Goal: Transaction & Acquisition: Purchase product/service

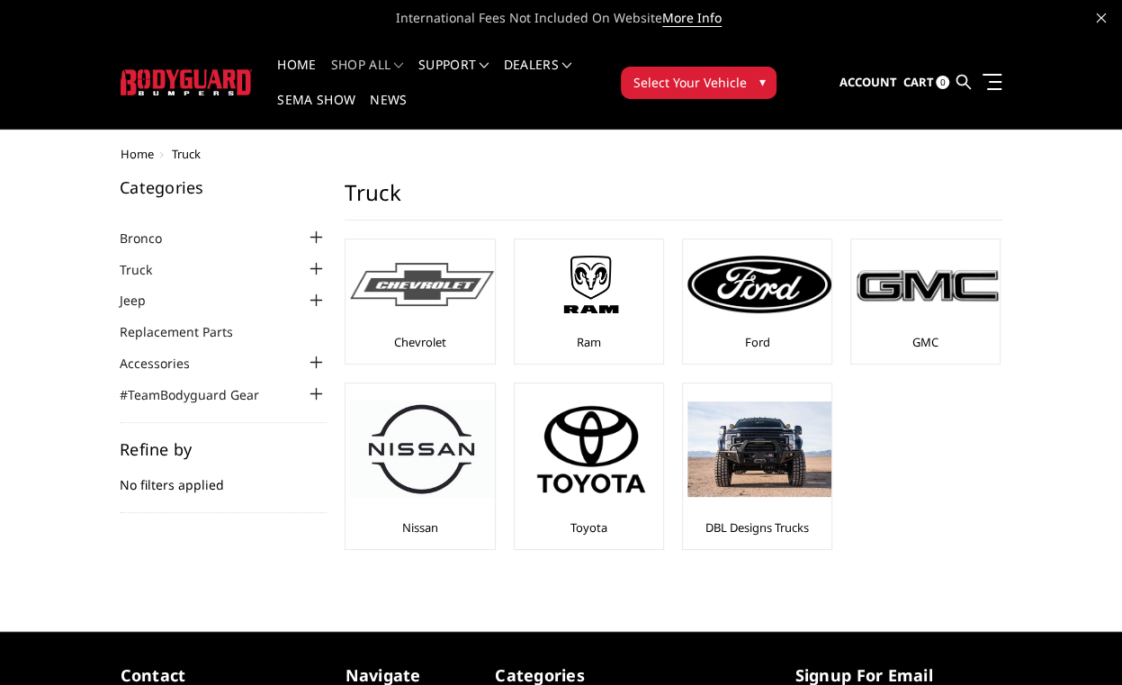
click at [421, 296] on img at bounding box center [422, 285] width 144 height 44
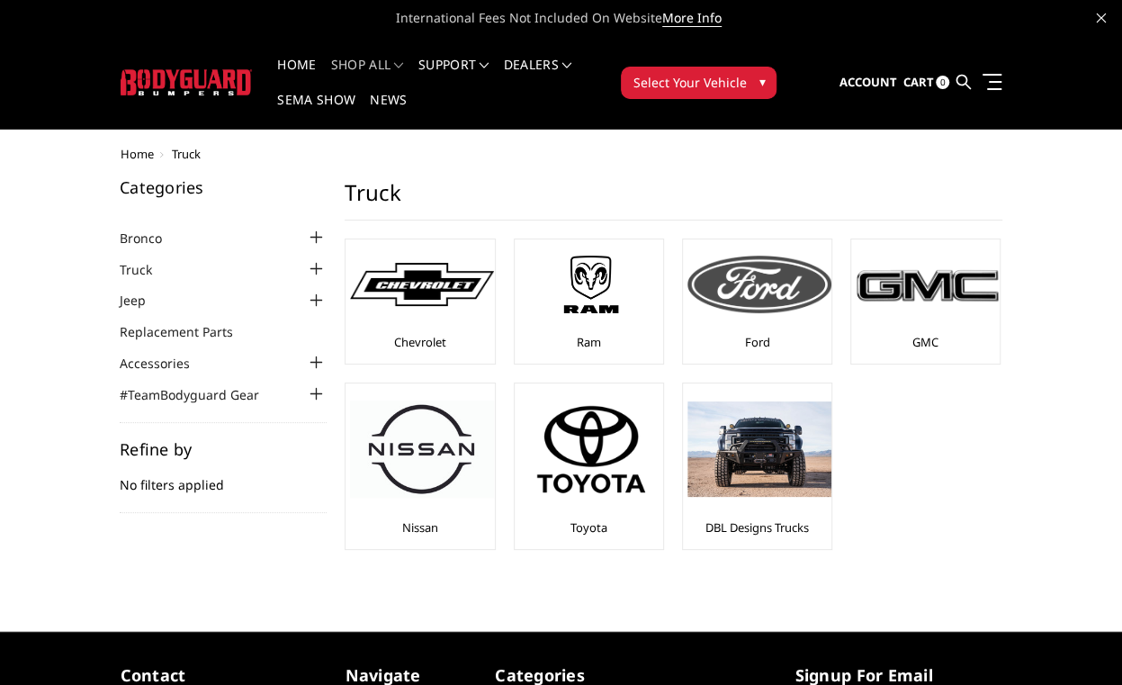
click at [754, 283] on img at bounding box center [760, 285] width 144 height 58
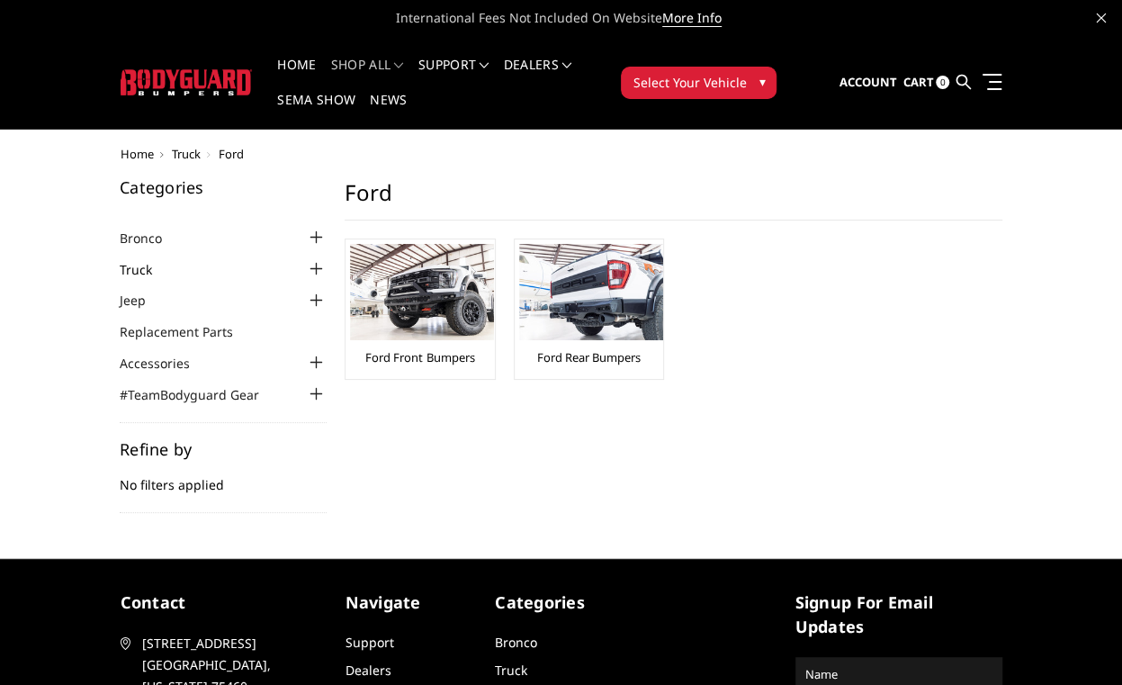
click at [146, 267] on link "Truck" at bounding box center [147, 269] width 55 height 19
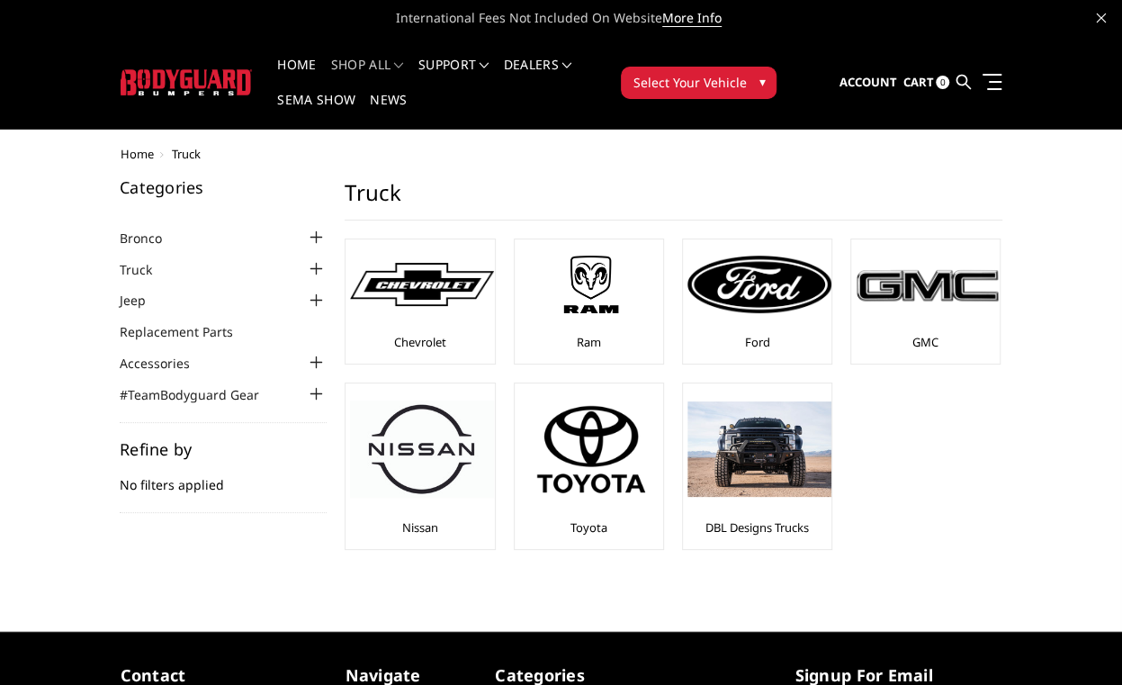
click at [317, 265] on div at bounding box center [316, 269] width 22 height 22
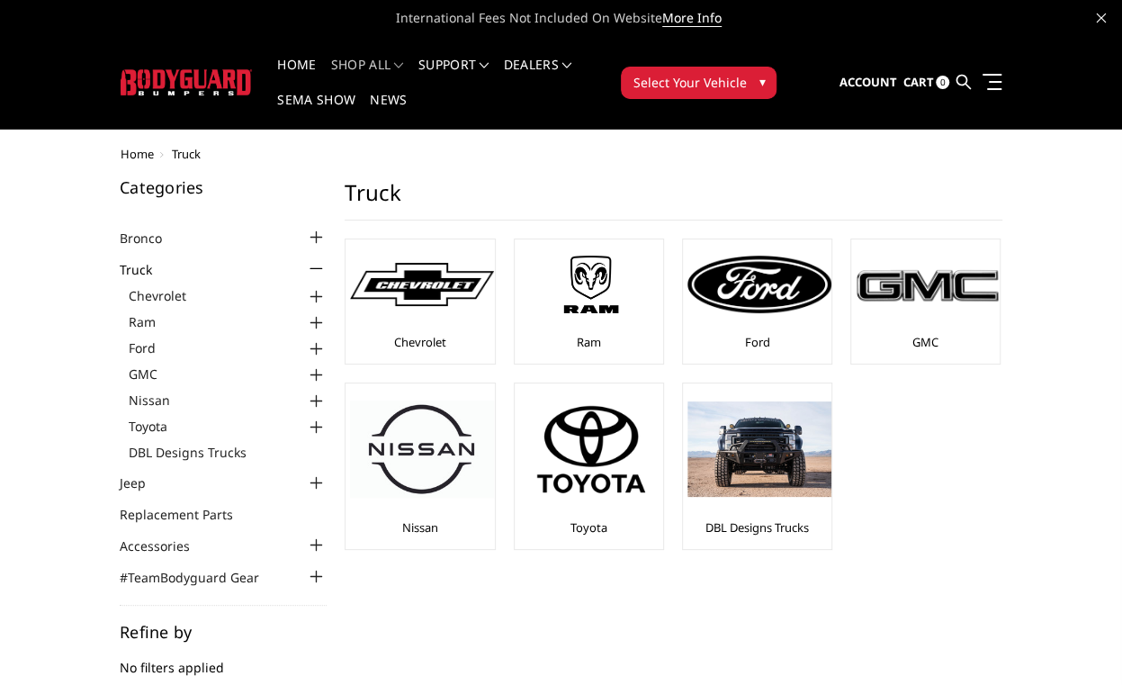
click at [317, 345] on div at bounding box center [316, 349] width 22 height 22
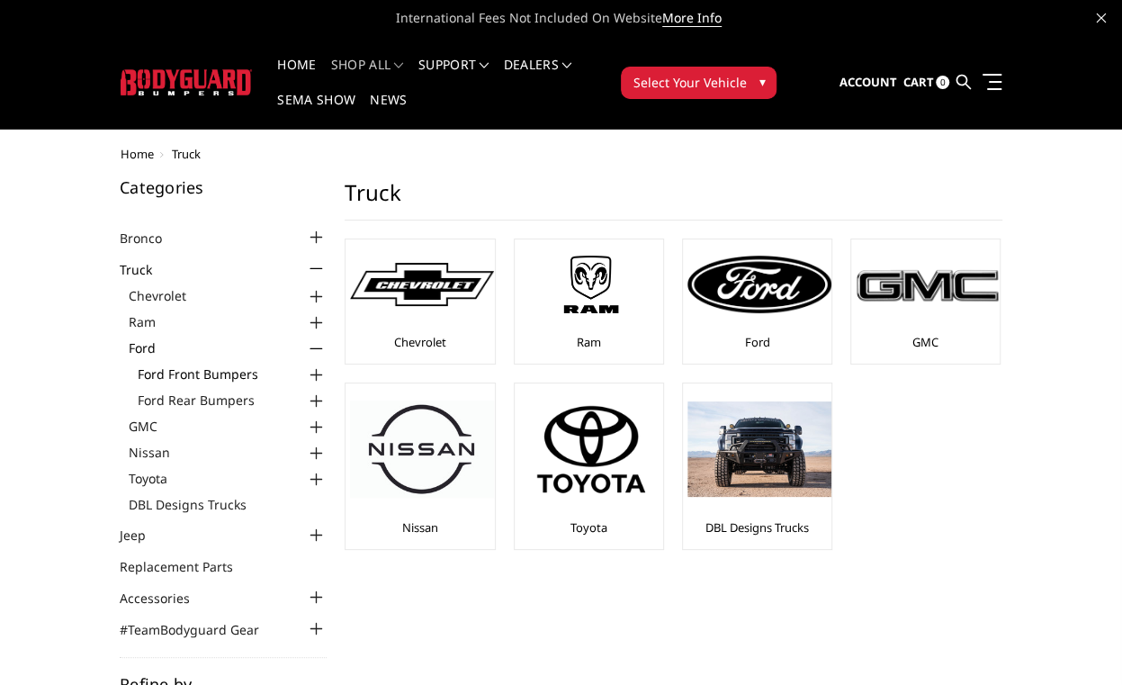
click at [212, 368] on link "Ford Front Bumpers" at bounding box center [232, 373] width 189 height 19
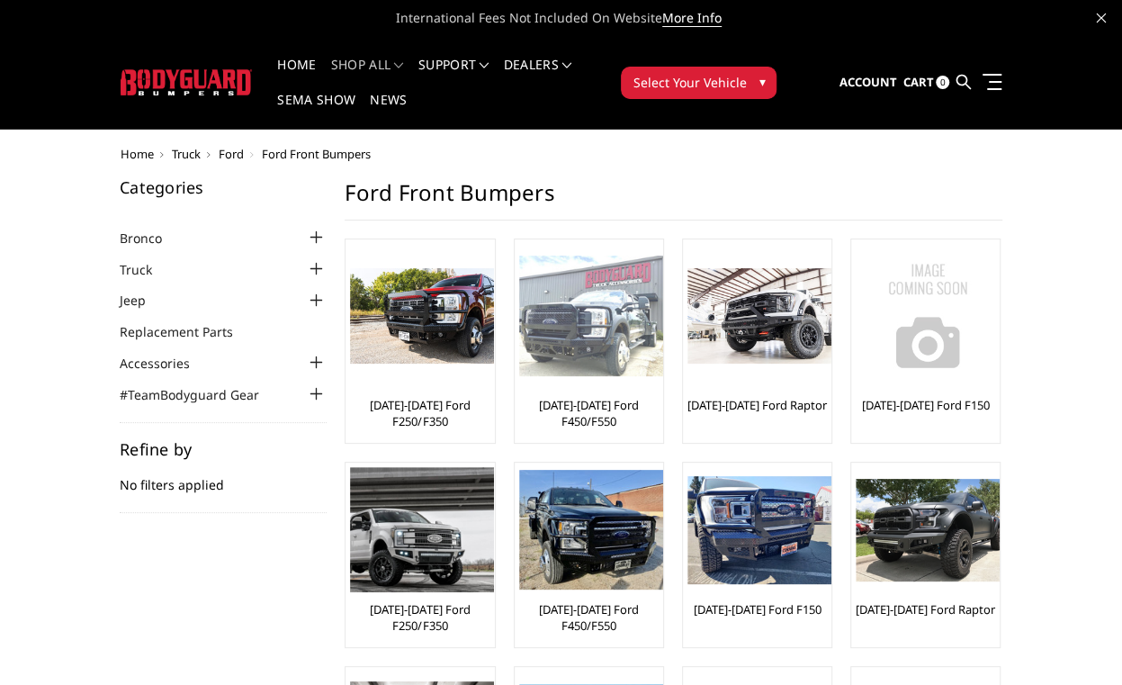
click at [574, 329] on img at bounding box center [591, 316] width 144 height 121
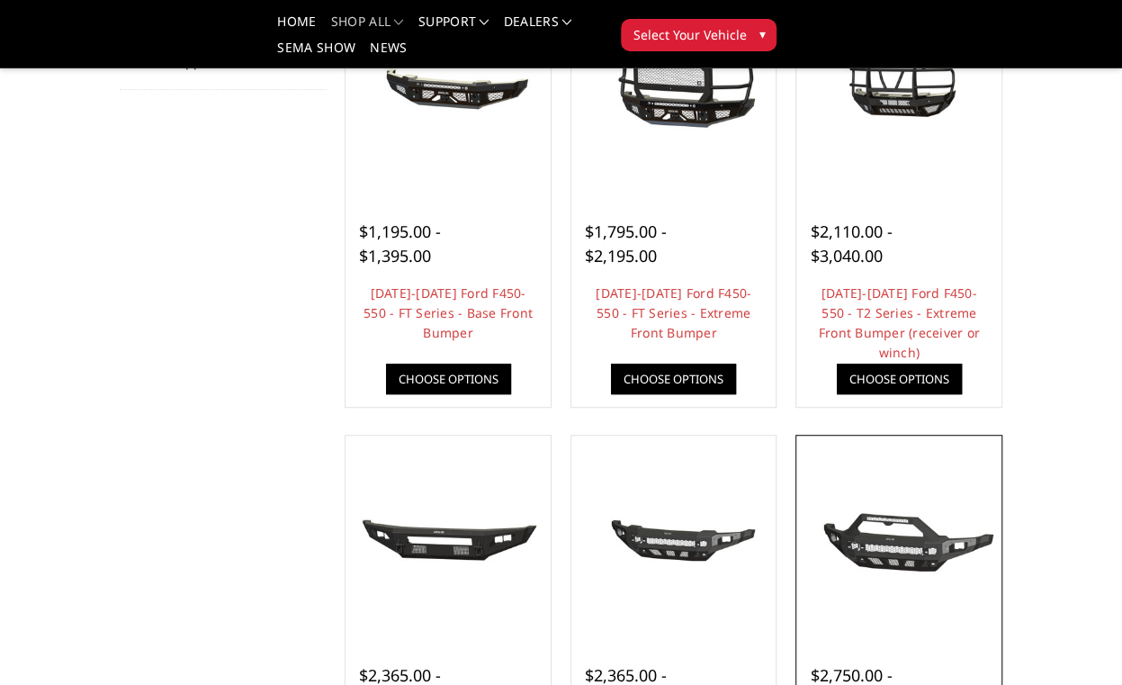
scroll to position [270, 0]
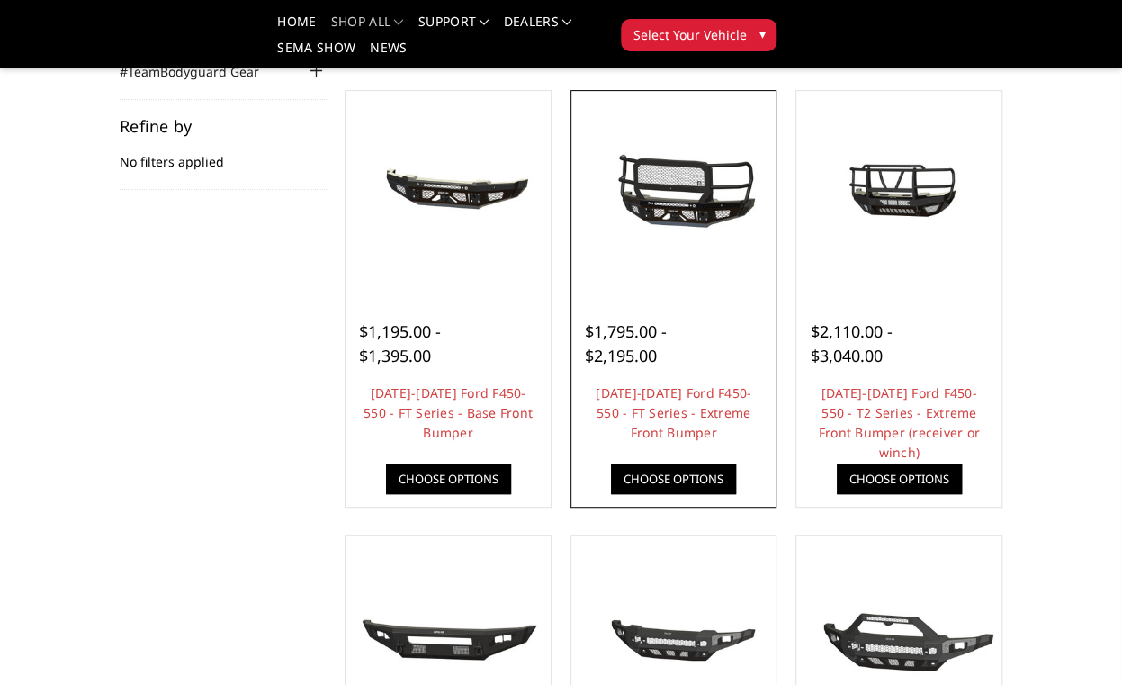
click at [670, 201] on img at bounding box center [674, 194] width 196 height 92
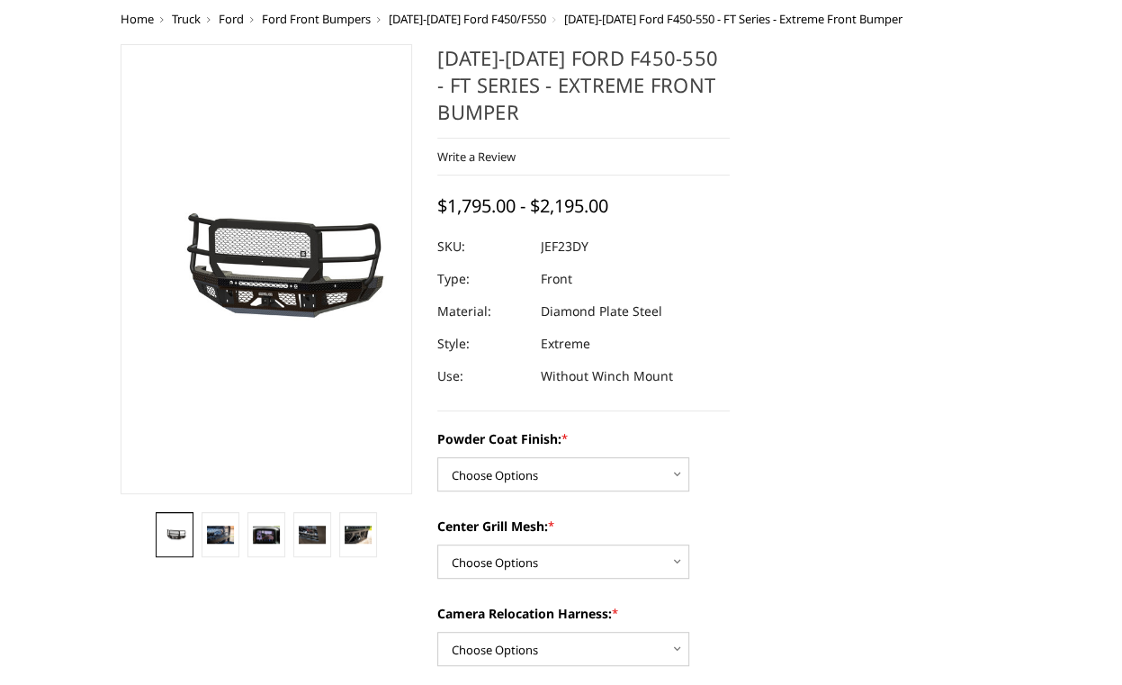
scroll to position [180, 0]
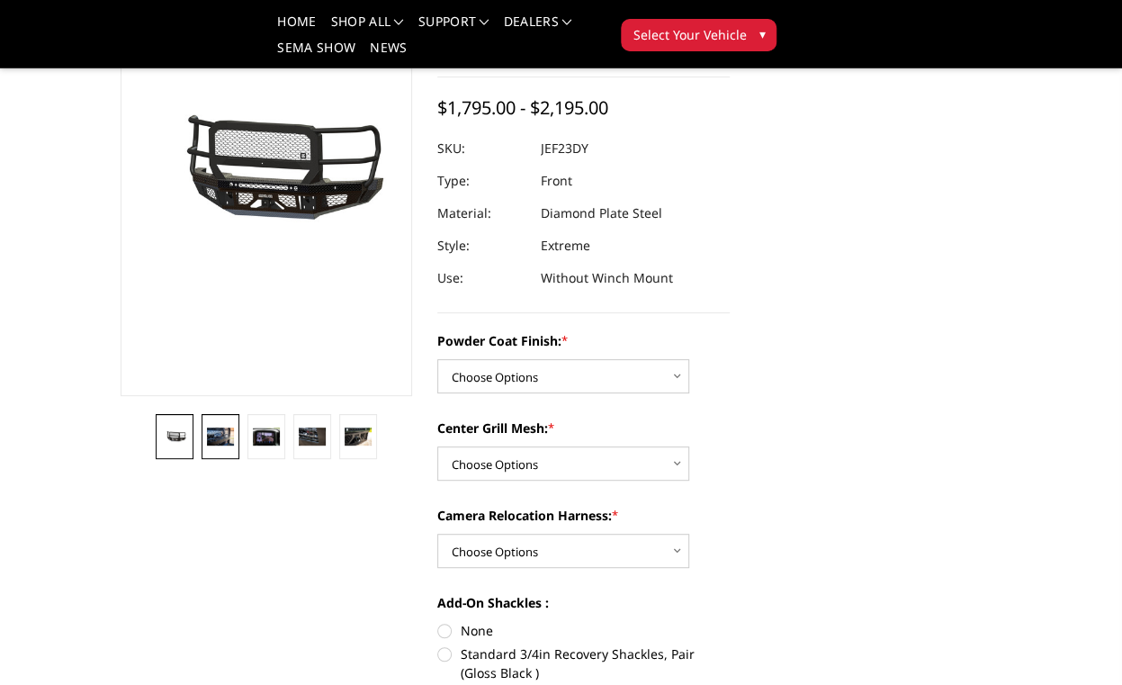
click at [214, 434] on img at bounding box center [220, 435] width 26 height 17
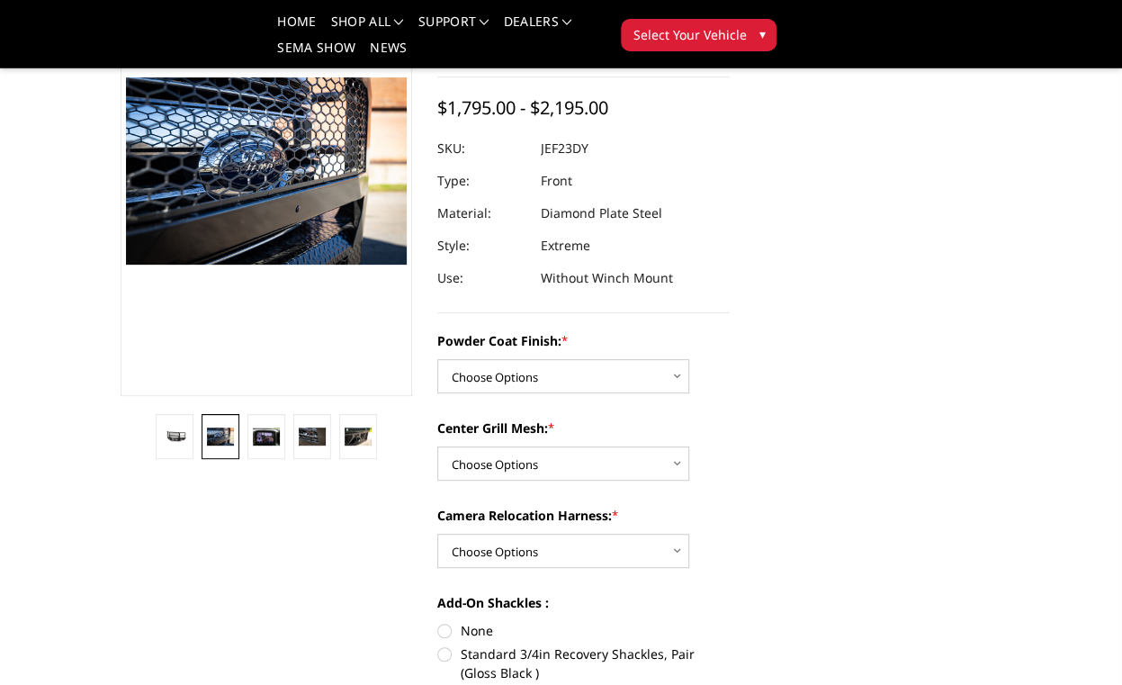
scroll to position [151, 0]
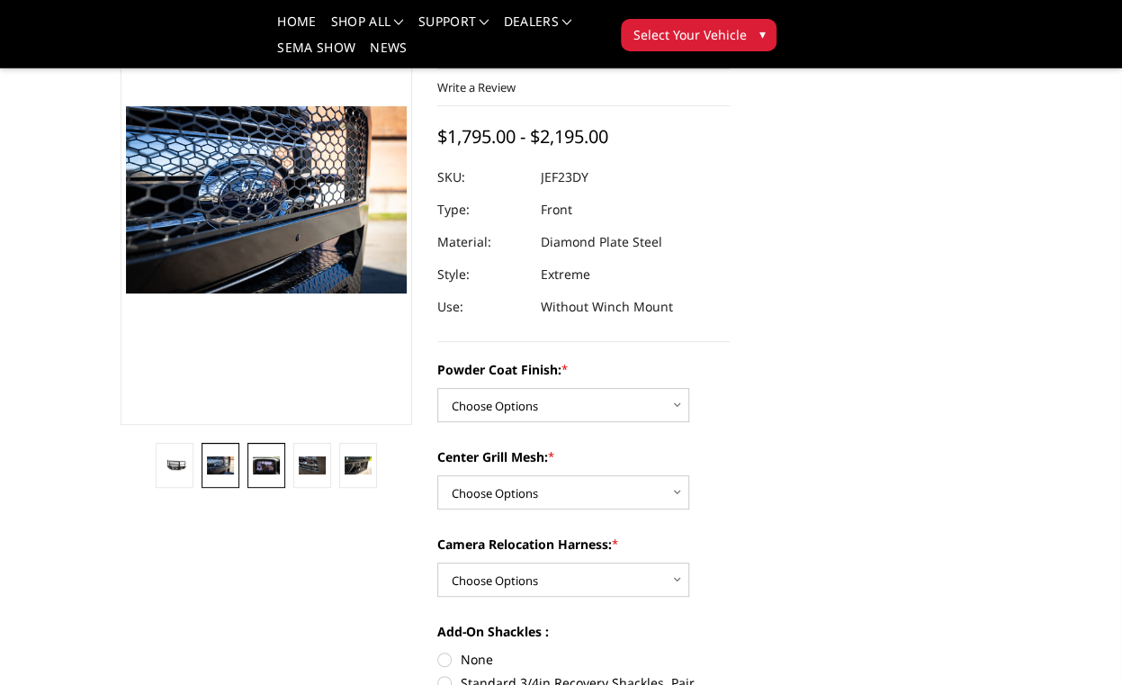
click at [267, 456] on img at bounding box center [266, 464] width 26 height 17
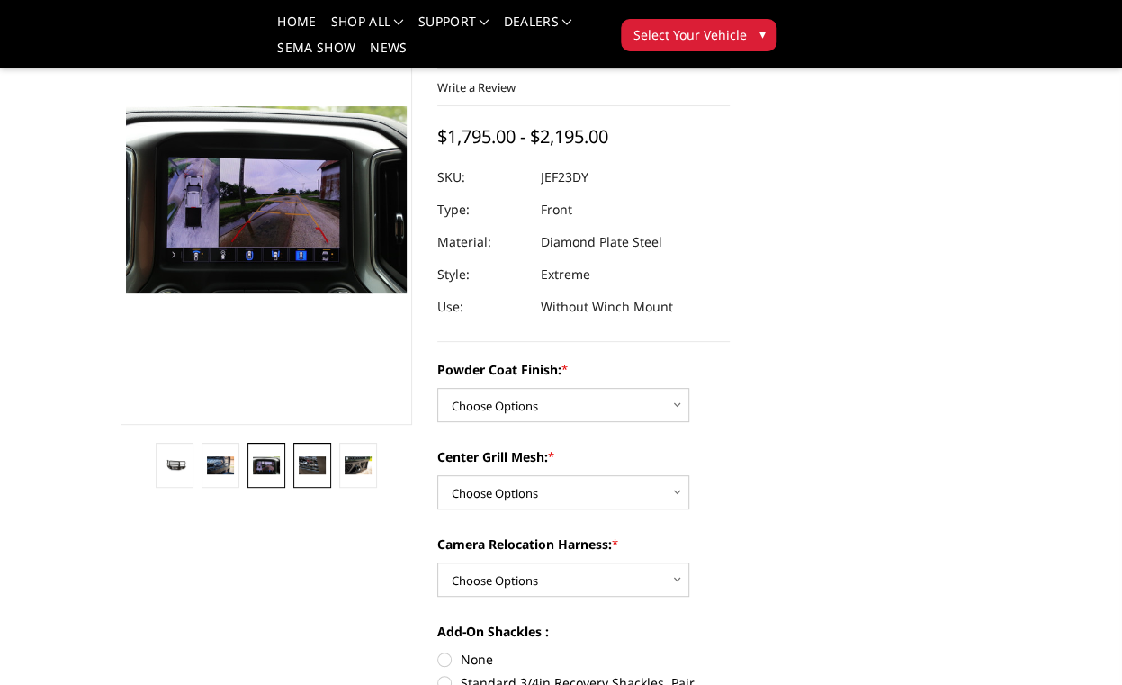
click at [315, 467] on img at bounding box center [312, 464] width 26 height 17
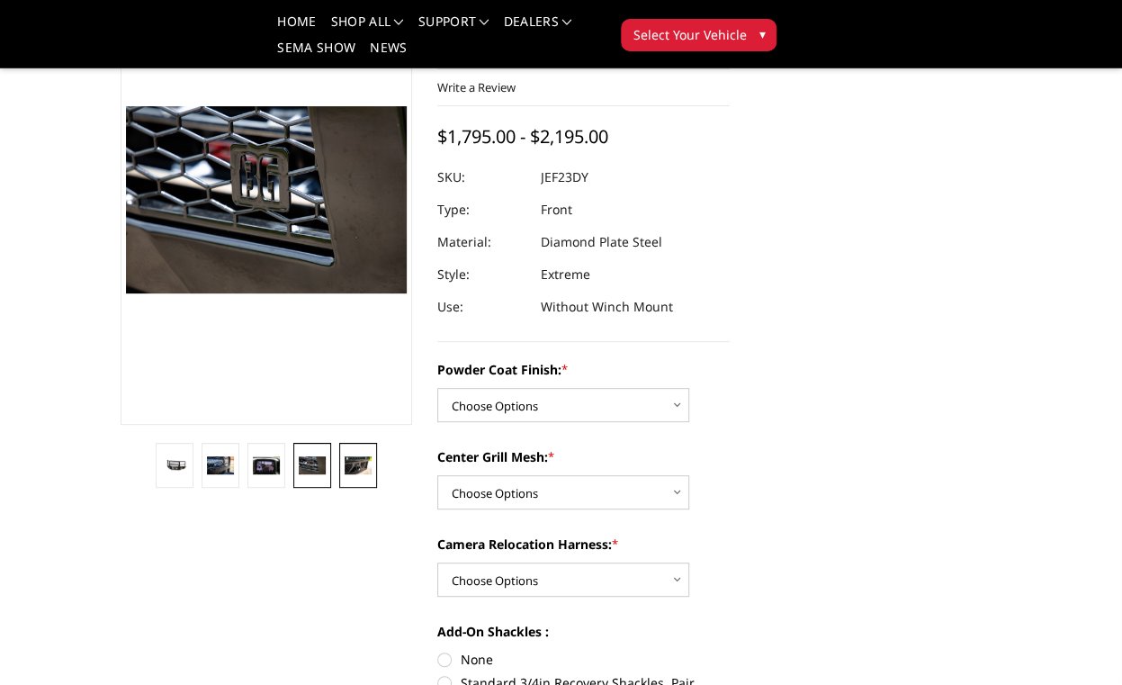
click at [350, 467] on img at bounding box center [358, 464] width 26 height 17
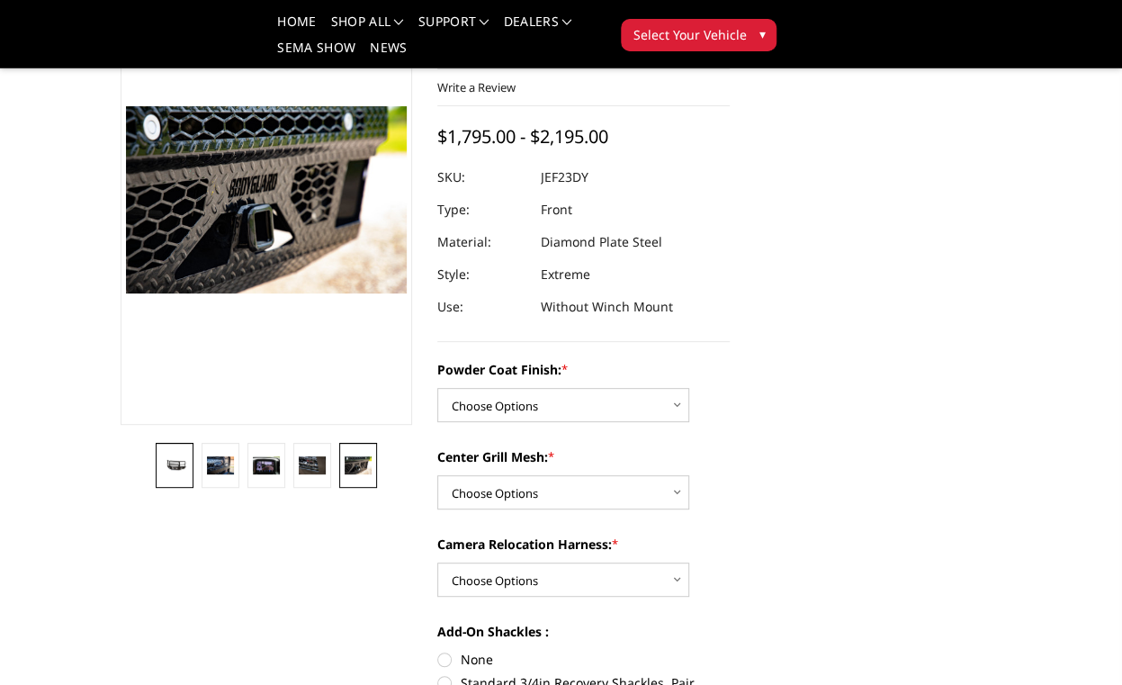
click at [182, 465] on img at bounding box center [174, 465] width 26 height 13
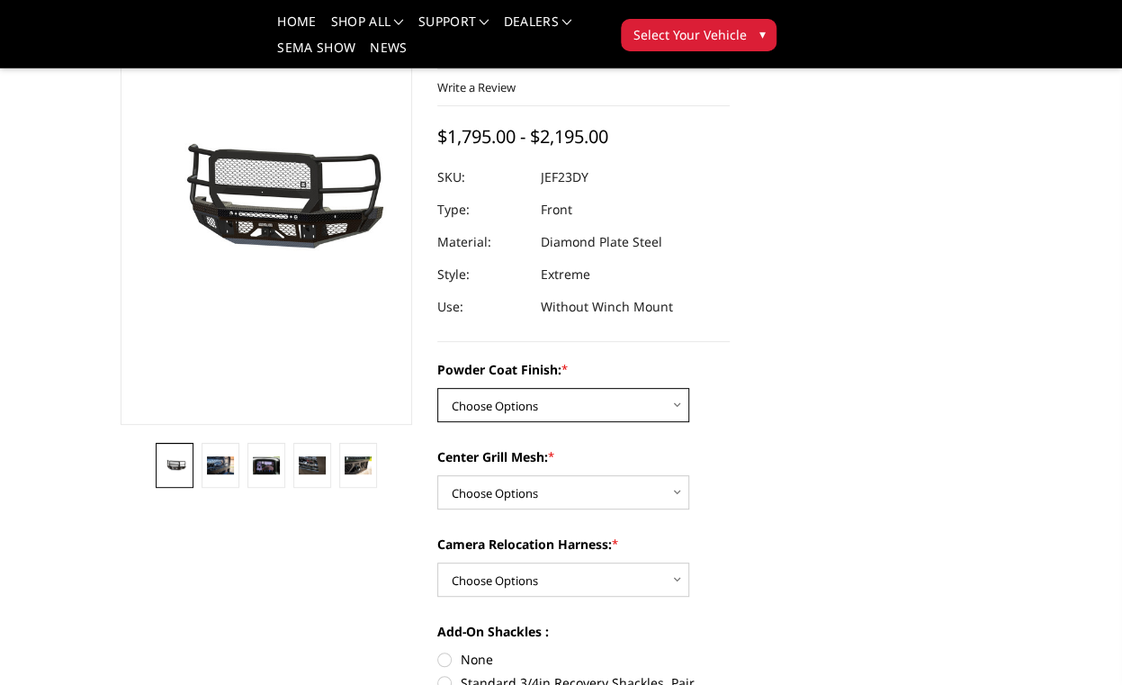
click at [558, 403] on select "Choose Options Bare Metal Gloss Black Powder Coat Textured Black Powder Coat" at bounding box center [563, 405] width 252 height 34
select select "3272"
click at [437, 388] on select "Choose Options Bare Metal Gloss Black Powder Coat Textured Black Powder Coat" at bounding box center [563, 405] width 252 height 34
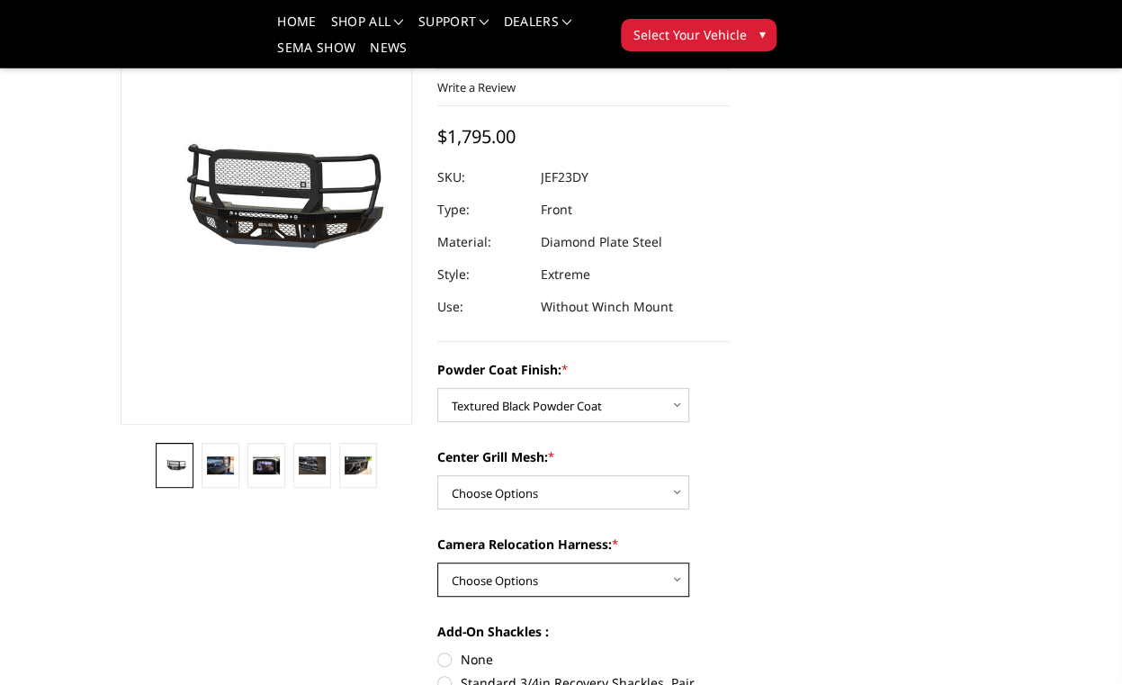
click at [512, 579] on select "Choose Options WITH Camera Relocation Harness WITHOUT Camera Relocation Harness" at bounding box center [563, 579] width 252 height 34
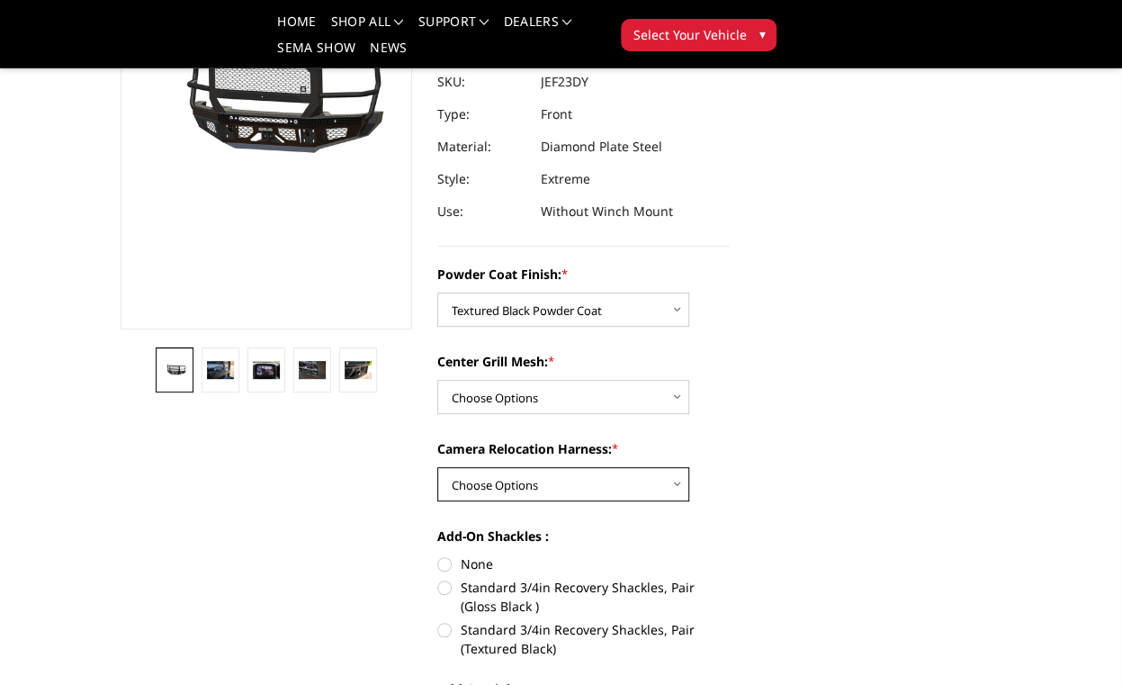
scroll to position [331, 0]
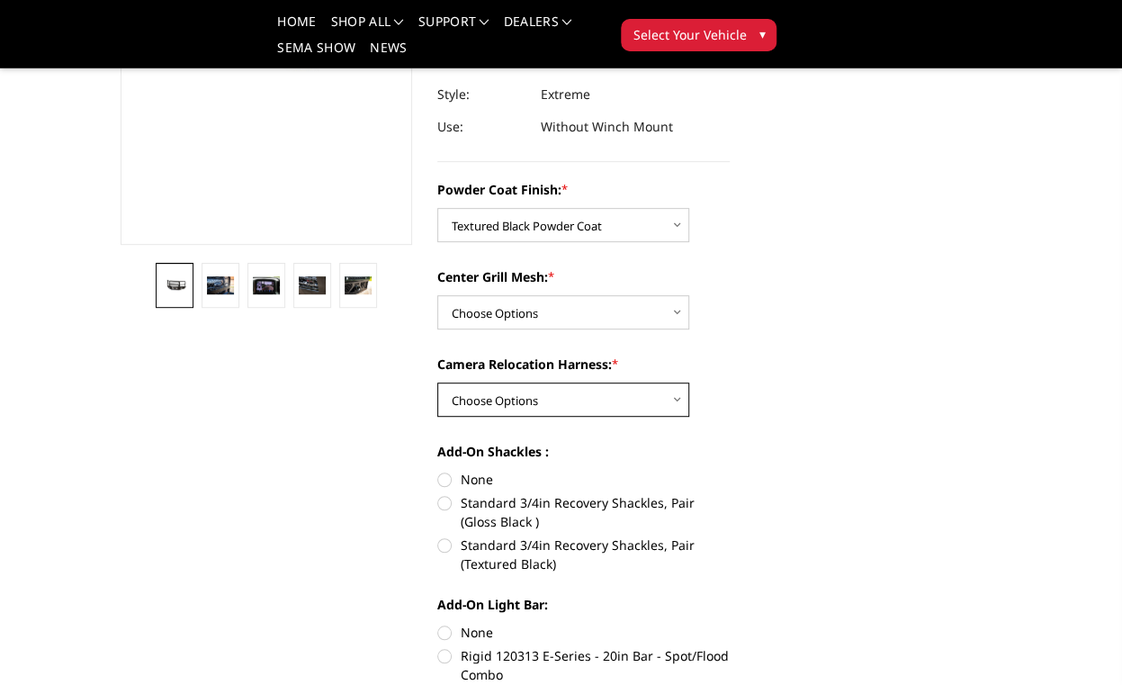
click at [562, 399] on select "Choose Options WITH Camera Relocation Harness WITHOUT Camera Relocation Harness" at bounding box center [563, 399] width 252 height 34
click at [450, 546] on label "Standard 3/4in Recovery Shackles, Pair (Textured Black)" at bounding box center [583, 554] width 292 height 38
click at [730, 494] on input "Standard 3/4in Recovery Shackles, Pair (Textured Black)" at bounding box center [730, 493] width 1 height 1
radio input "true"
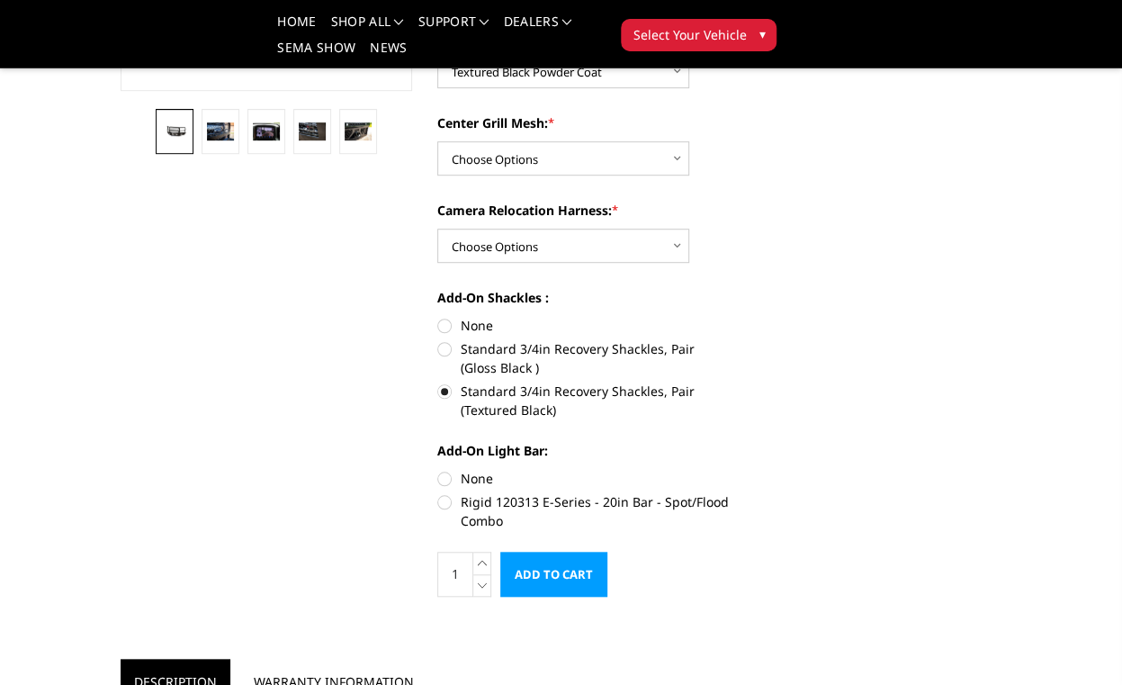
scroll to position [511, 0]
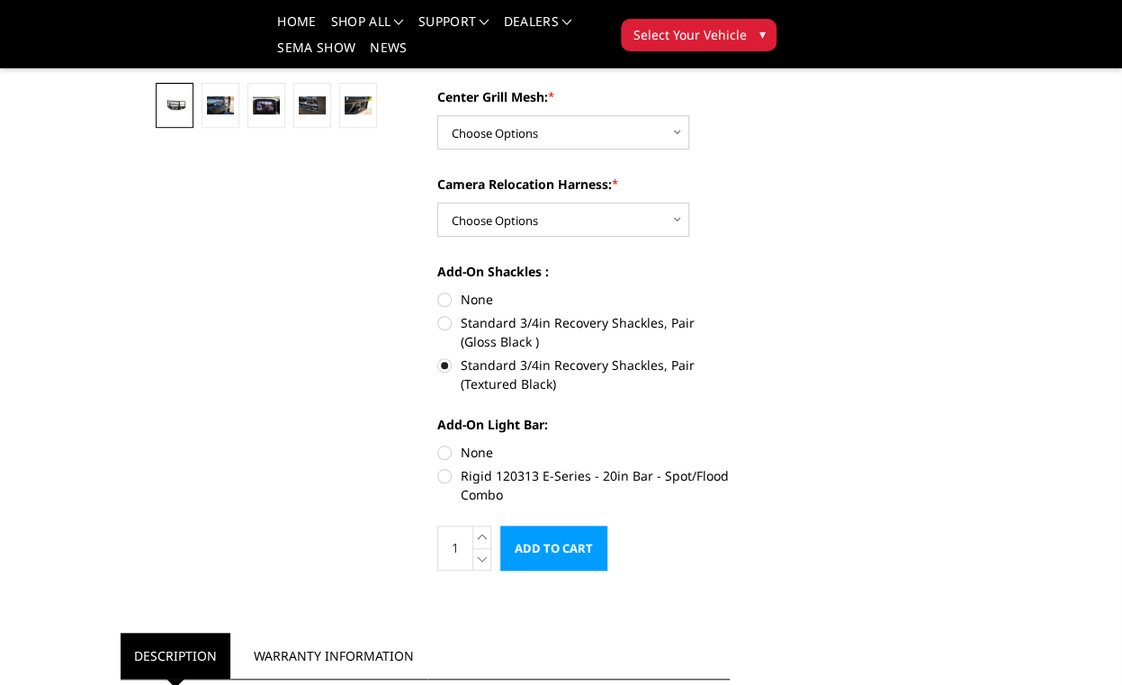
click at [443, 474] on label "Rigid 120313 E-Series - 20in Bar - Spot/Flood Combo" at bounding box center [583, 485] width 292 height 38
click at [730, 444] on input "Rigid 120313 E-Series - 20in Bar - Spot/Flood Combo" at bounding box center [730, 443] width 1 height 1
radio input "true"
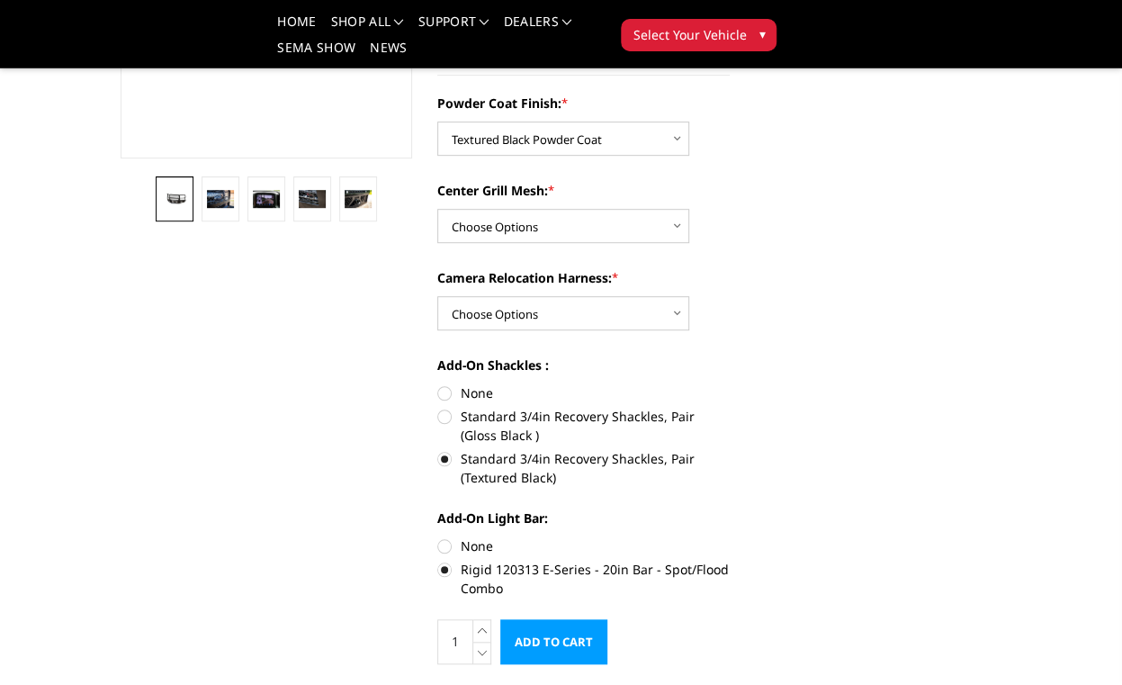
scroll to position [331, 0]
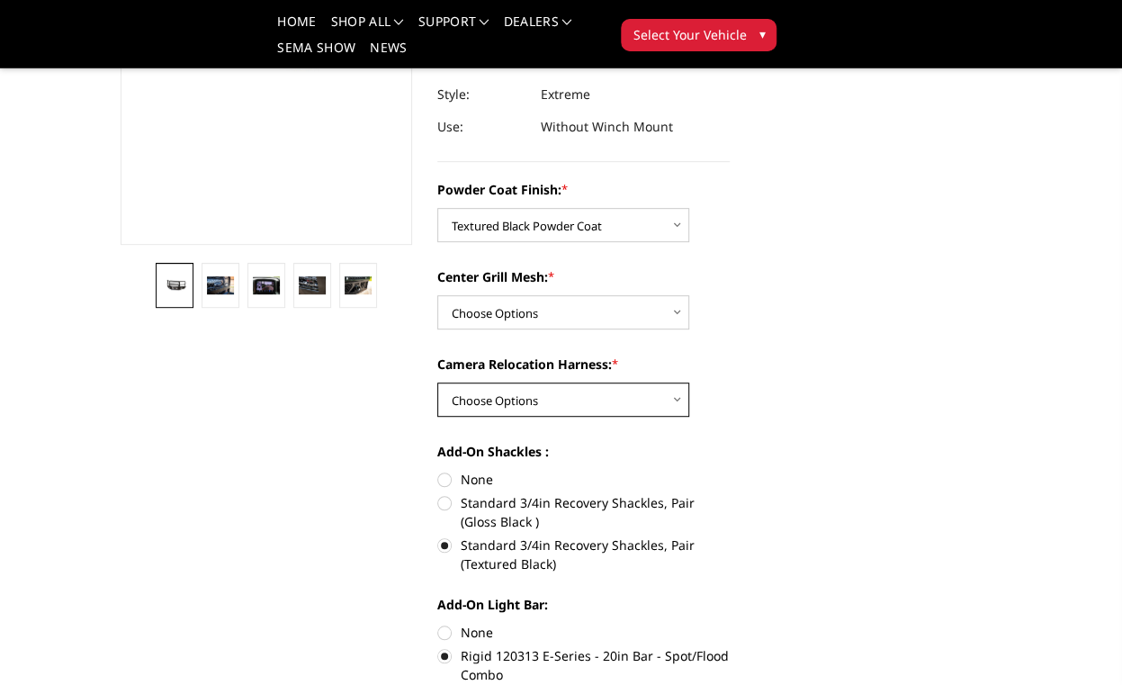
click at [671, 400] on select "Choose Options WITH Camera Relocation Harness WITHOUT Camera Relocation Harness" at bounding box center [563, 399] width 252 height 34
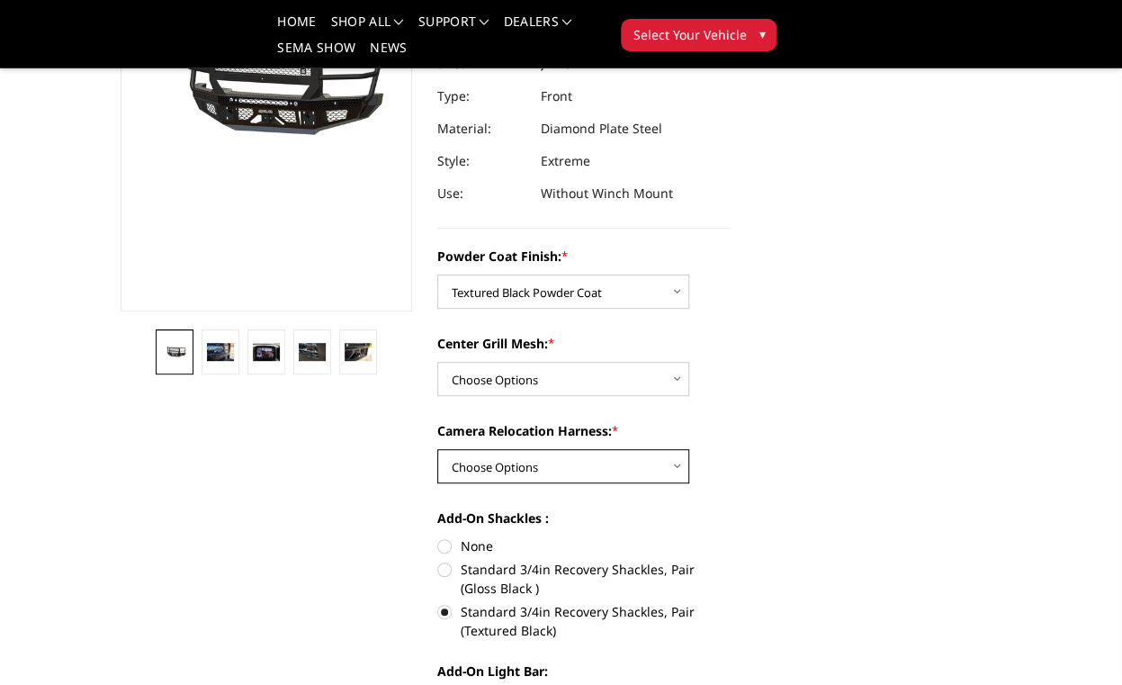
scroll to position [241, 0]
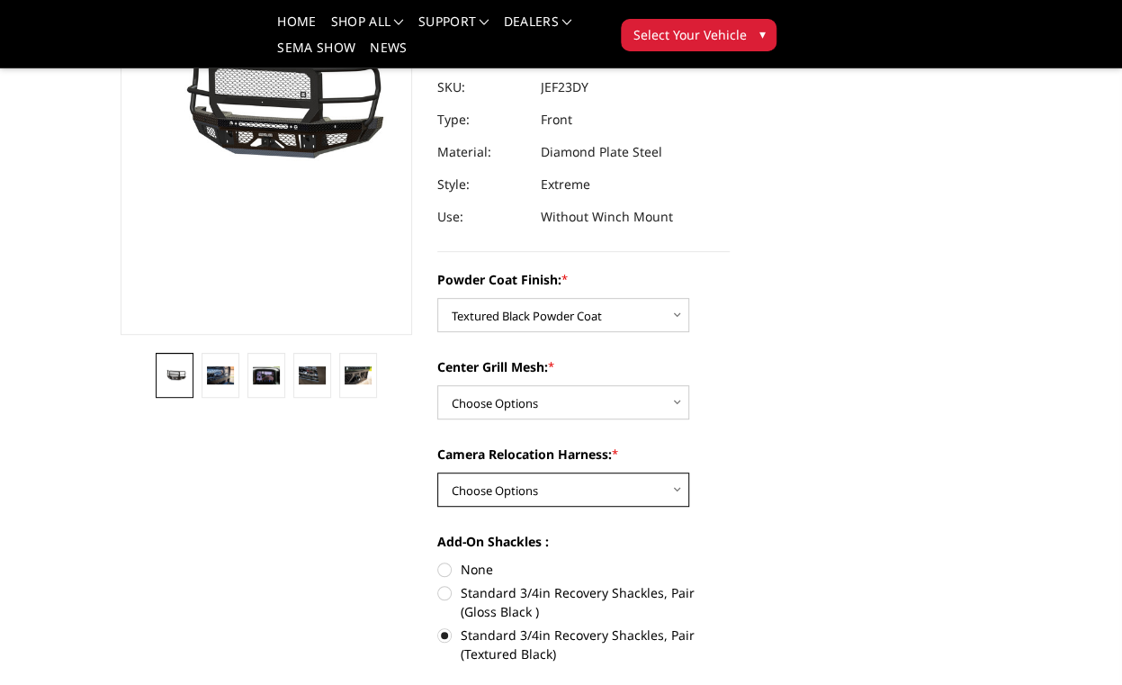
click at [661, 489] on select "Choose Options WITH Camera Relocation Harness WITHOUT Camera Relocation Harness" at bounding box center [563, 489] width 252 height 34
select select "3275"
click at [437, 472] on select "Choose Options WITH Camera Relocation Harness WITHOUT Camera Relocation Harness" at bounding box center [563, 489] width 252 height 34
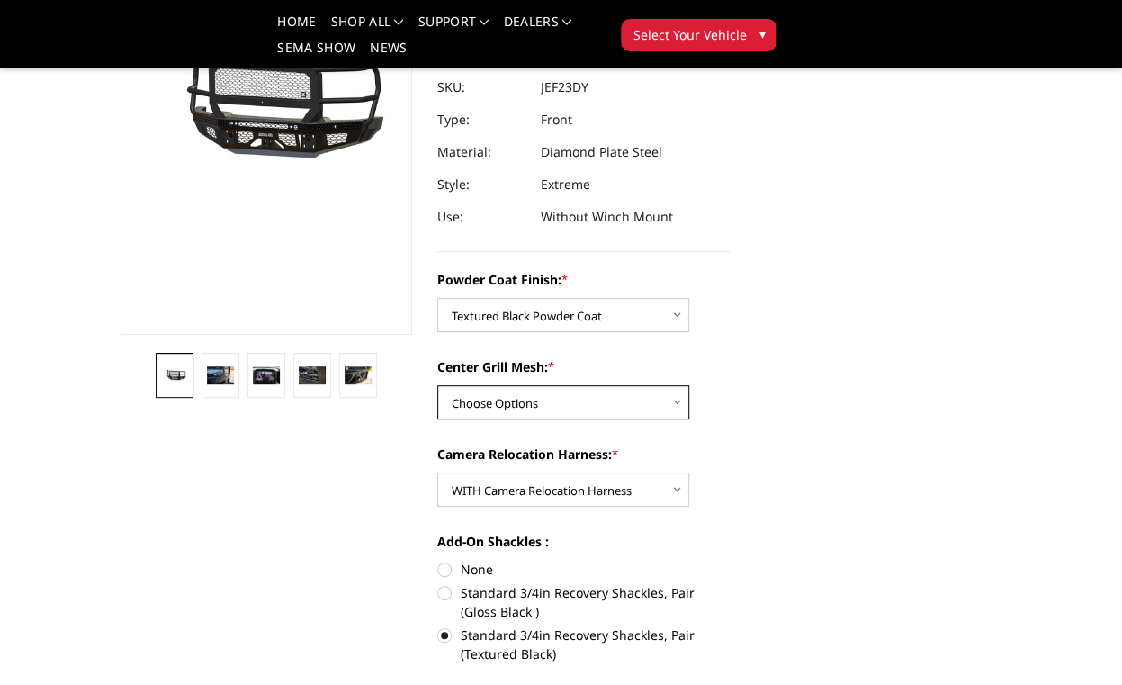
click at [526, 410] on select "Choose Options WITH Expanded Metal in Center Grill WITHOUT Expanded Metal in Ce…" at bounding box center [563, 402] width 252 height 34
select select "3273"
click at [437, 385] on select "Choose Options WITH Expanded Metal in Center Grill WITHOUT Expanded Metal in Ce…" at bounding box center [563, 402] width 252 height 34
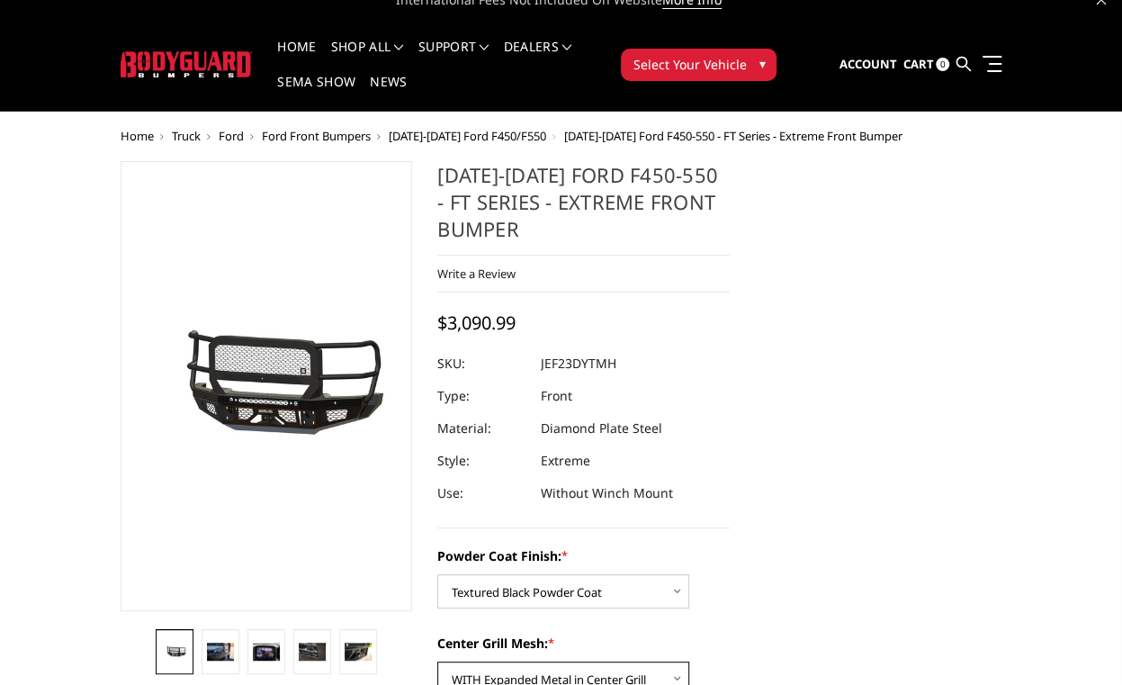
scroll to position [0, 0]
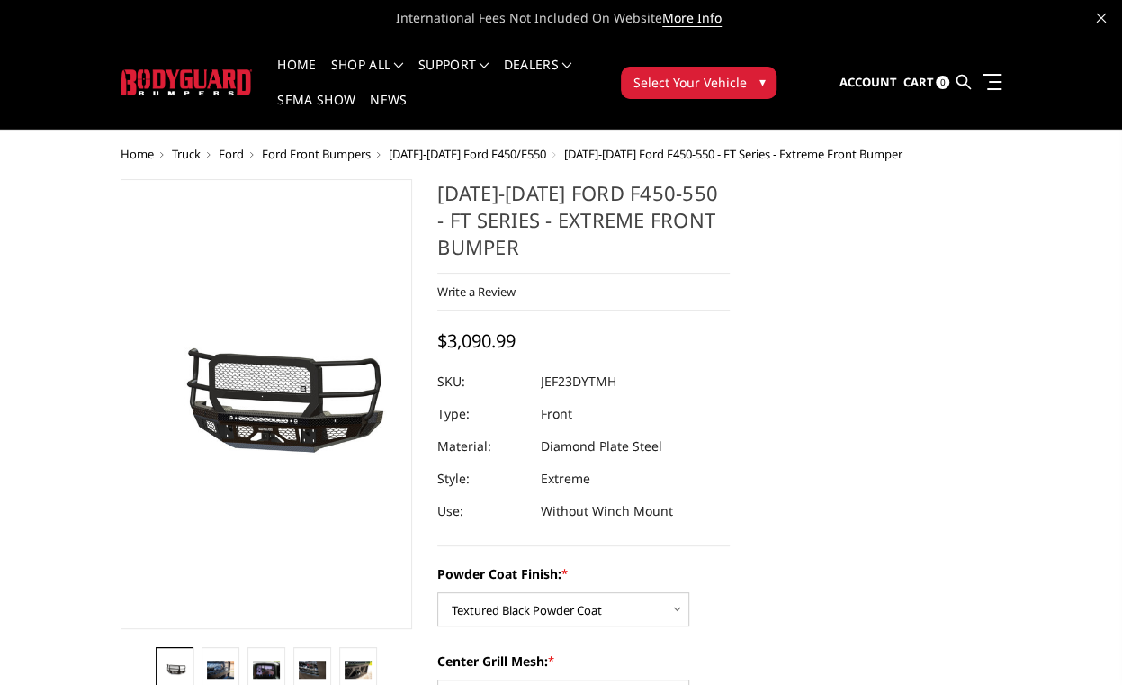
click at [675, 82] on span "Select Your Vehicle" at bounding box center [689, 82] width 113 height 19
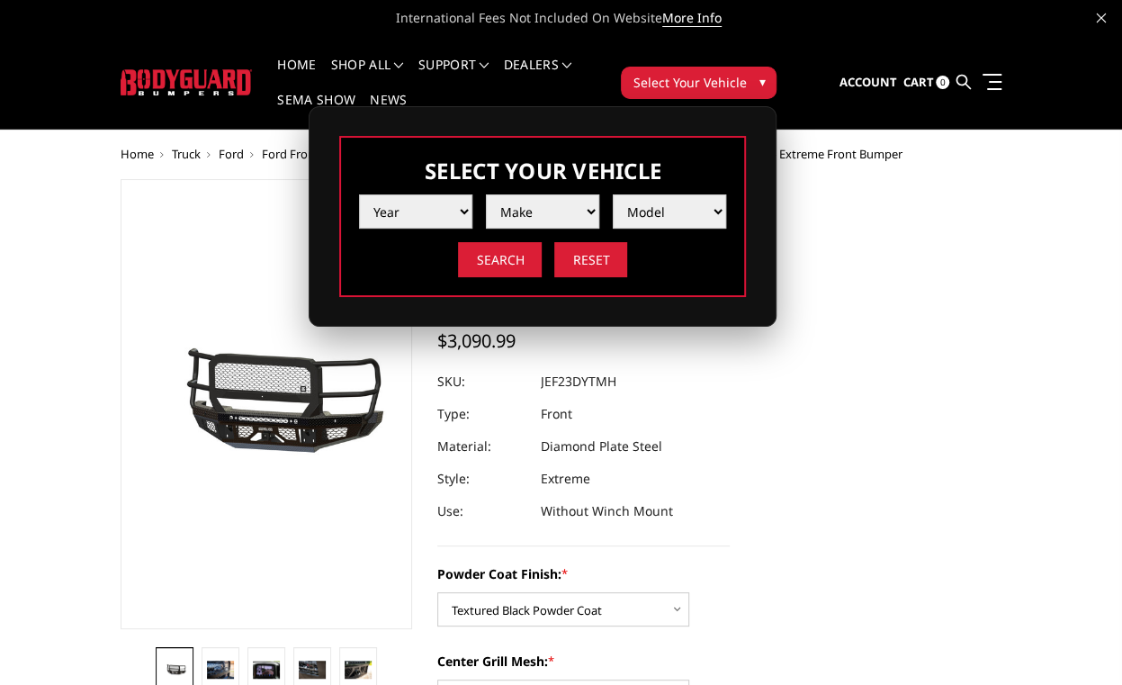
click at [464, 208] on select "Year 2025 2024 2023 2022 2021 2020 2019 2018 2017 2016 2015 2014 2013 2012 2011…" at bounding box center [415, 211] width 113 height 34
select select "yr_2025"
click at [359, 194] on select "Year 2025 2024 2023 2022 2021 2020 2019 2018 2017 2016 2015 2014 2013 2012 2011…" at bounding box center [415, 211] width 113 height 34
click at [522, 208] on select "Make Chevrolet Ford GMC Ram Toyota" at bounding box center [542, 211] width 113 height 34
select select "mk_ford"
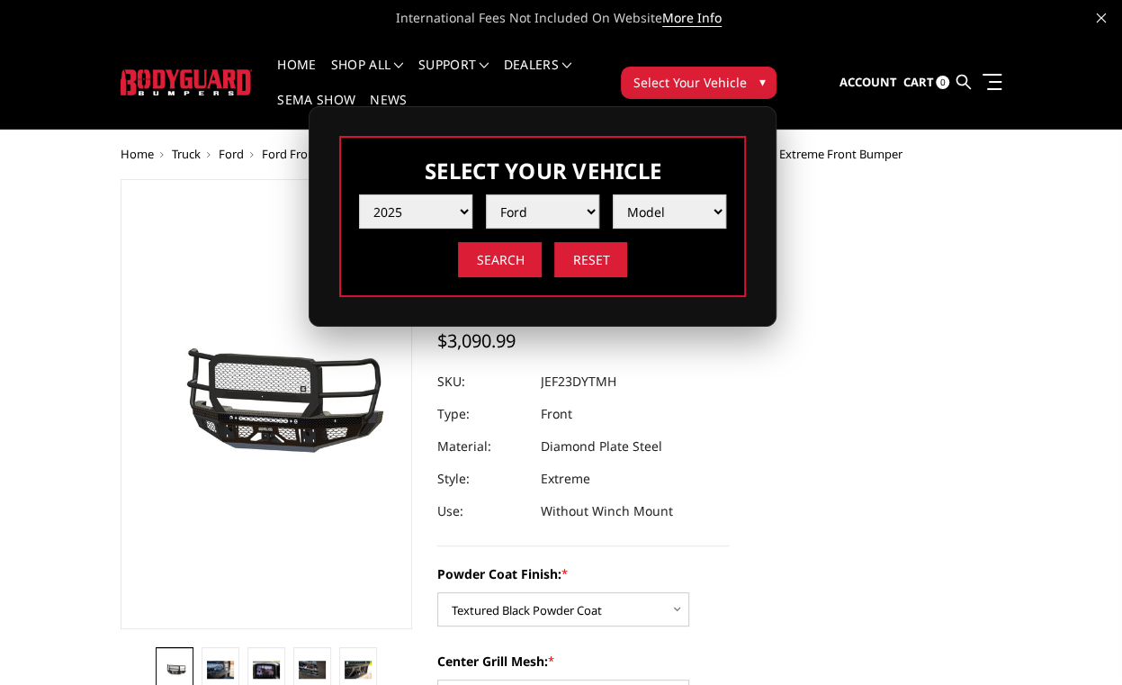
click at [486, 194] on select "Make Chevrolet Ford GMC Ram Toyota" at bounding box center [542, 211] width 113 height 34
click at [643, 204] on select "Model F150 F150 Raptor F250 / F350 F450 F550" at bounding box center [669, 211] width 113 height 34
select select "md_f250-f350"
click at [613, 194] on select "Model F150 F150 Raptor F250 / F350 F450 F550" at bounding box center [669, 211] width 113 height 34
click at [482, 256] on input "Search" at bounding box center [500, 259] width 84 height 35
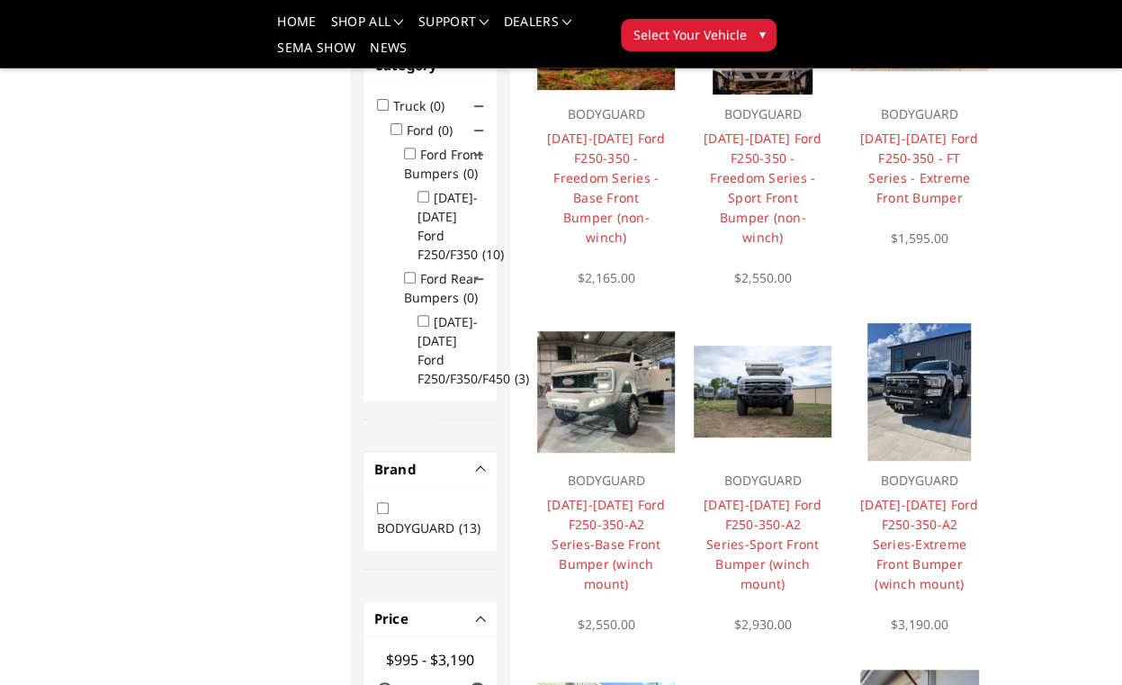
scroll to position [358, 0]
